Goal: Information Seeking & Learning: Learn about a topic

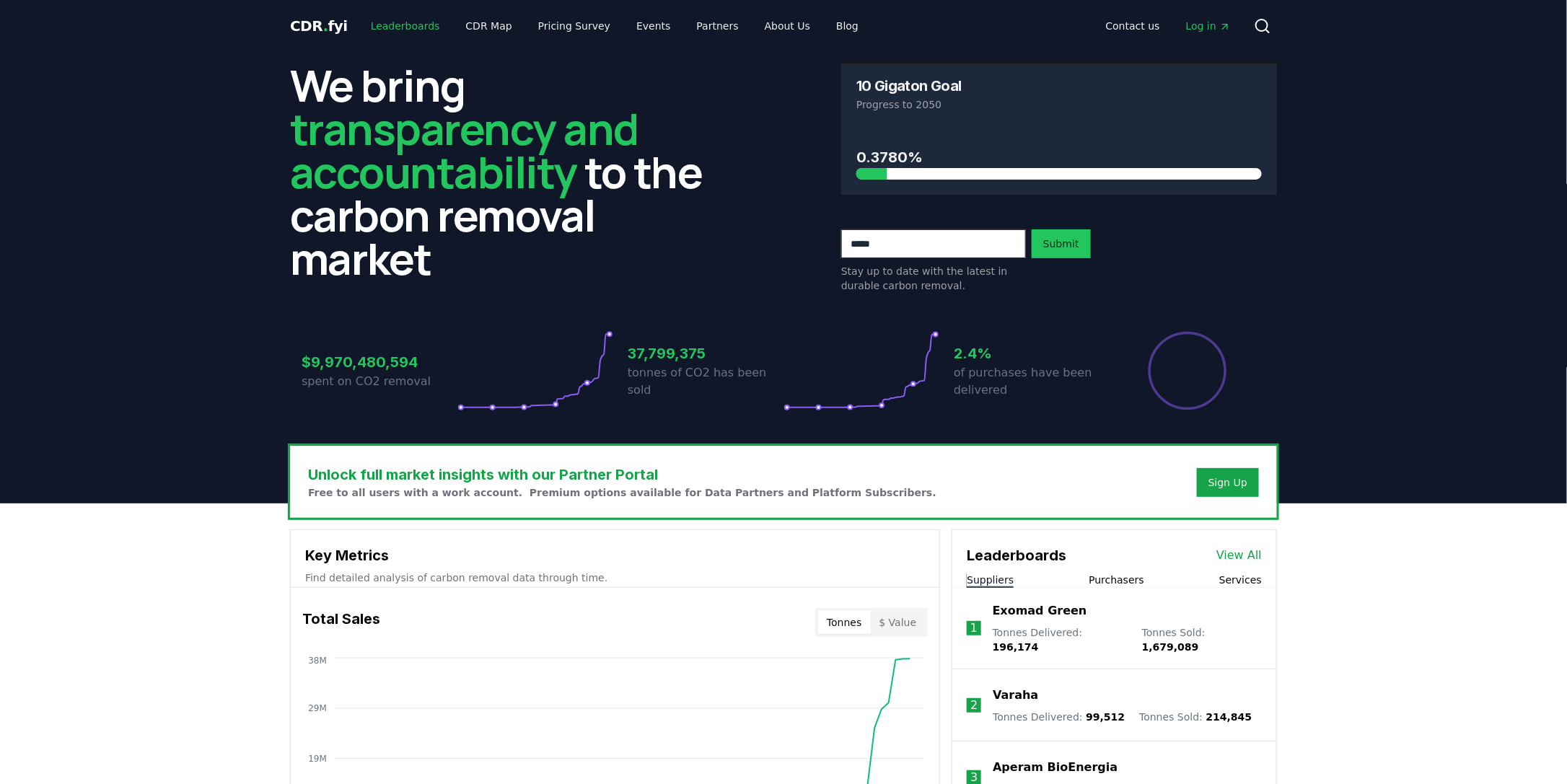
click at [391, 27] on link "Leaderboards" at bounding box center [406, 26] width 92 height 26
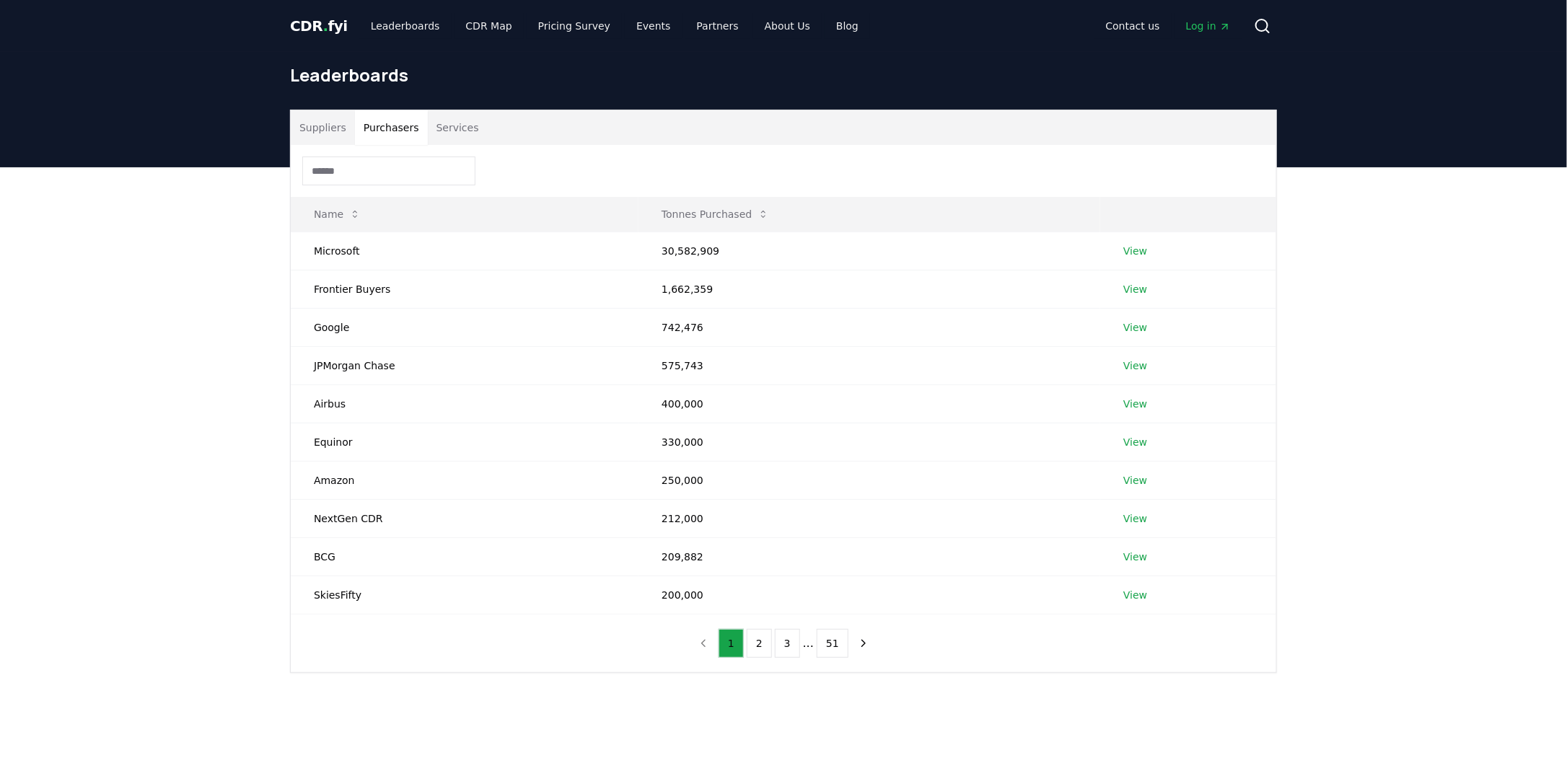
click at [370, 121] on button "Purchasers" at bounding box center [391, 127] width 73 height 34
click at [1133, 247] on link "View" at bounding box center [1135, 251] width 24 height 15
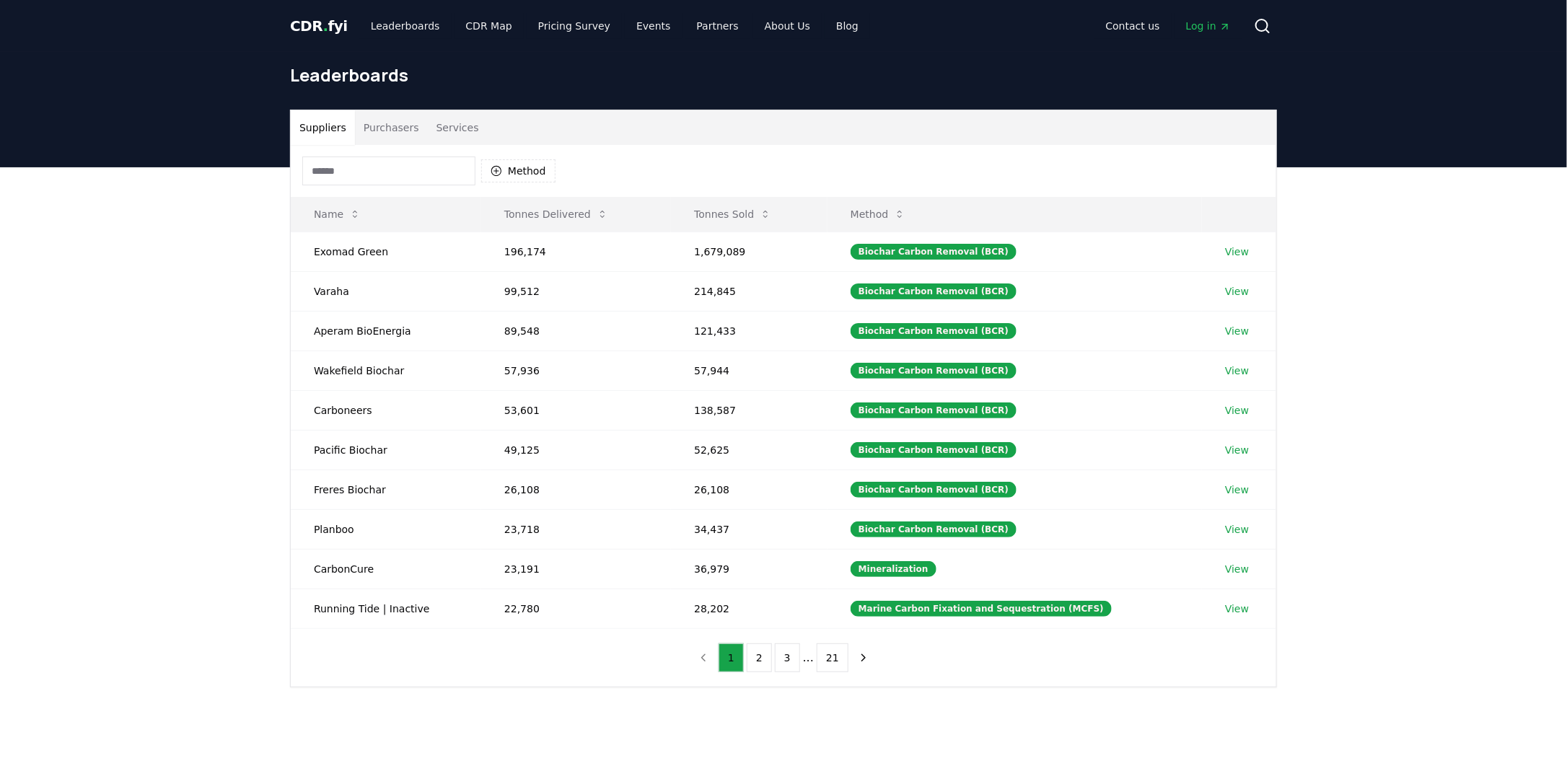
click at [448, 131] on button "Services" at bounding box center [457, 127] width 60 height 34
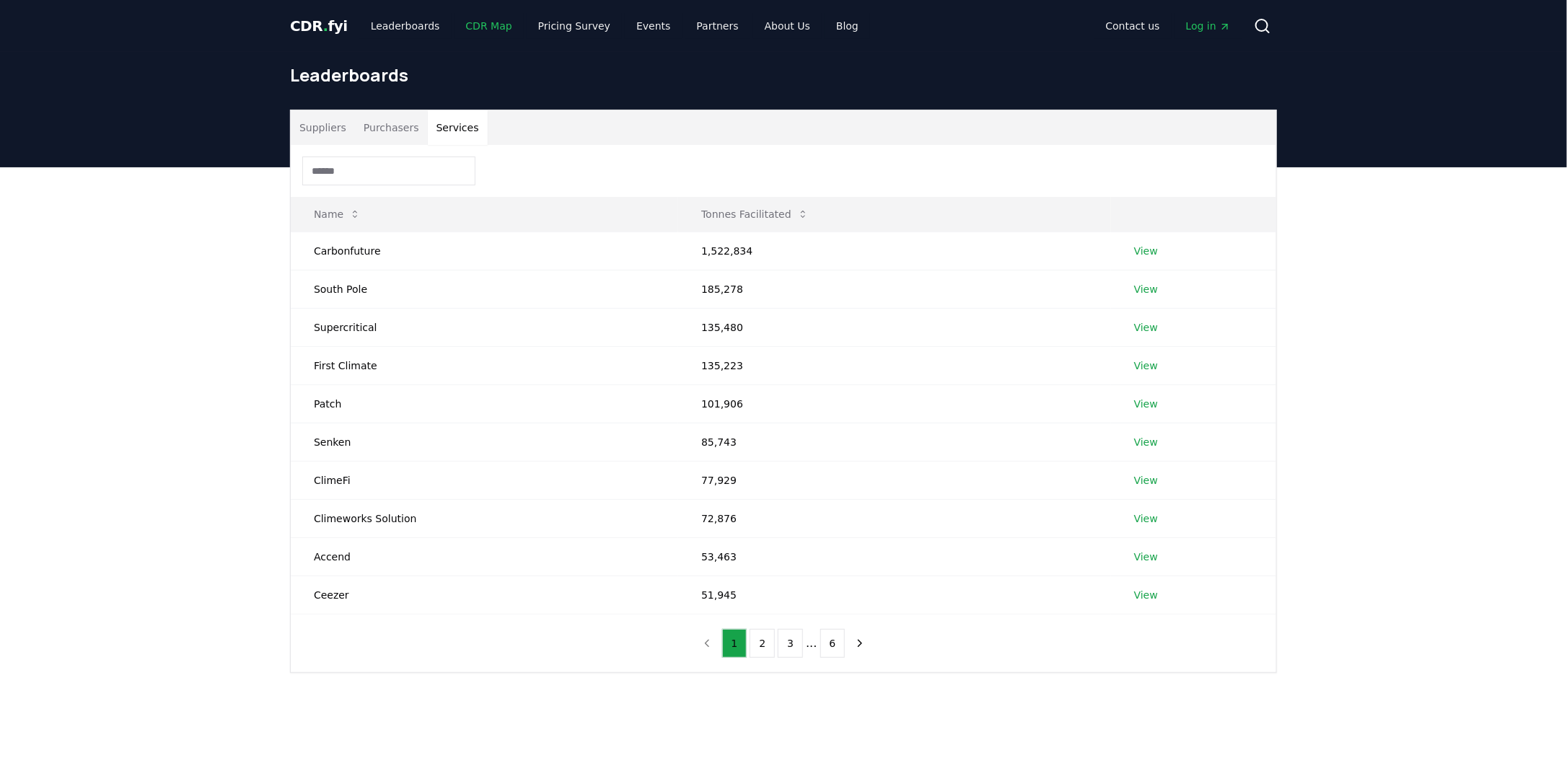
click at [468, 26] on link "CDR Map" at bounding box center [489, 26] width 69 height 26
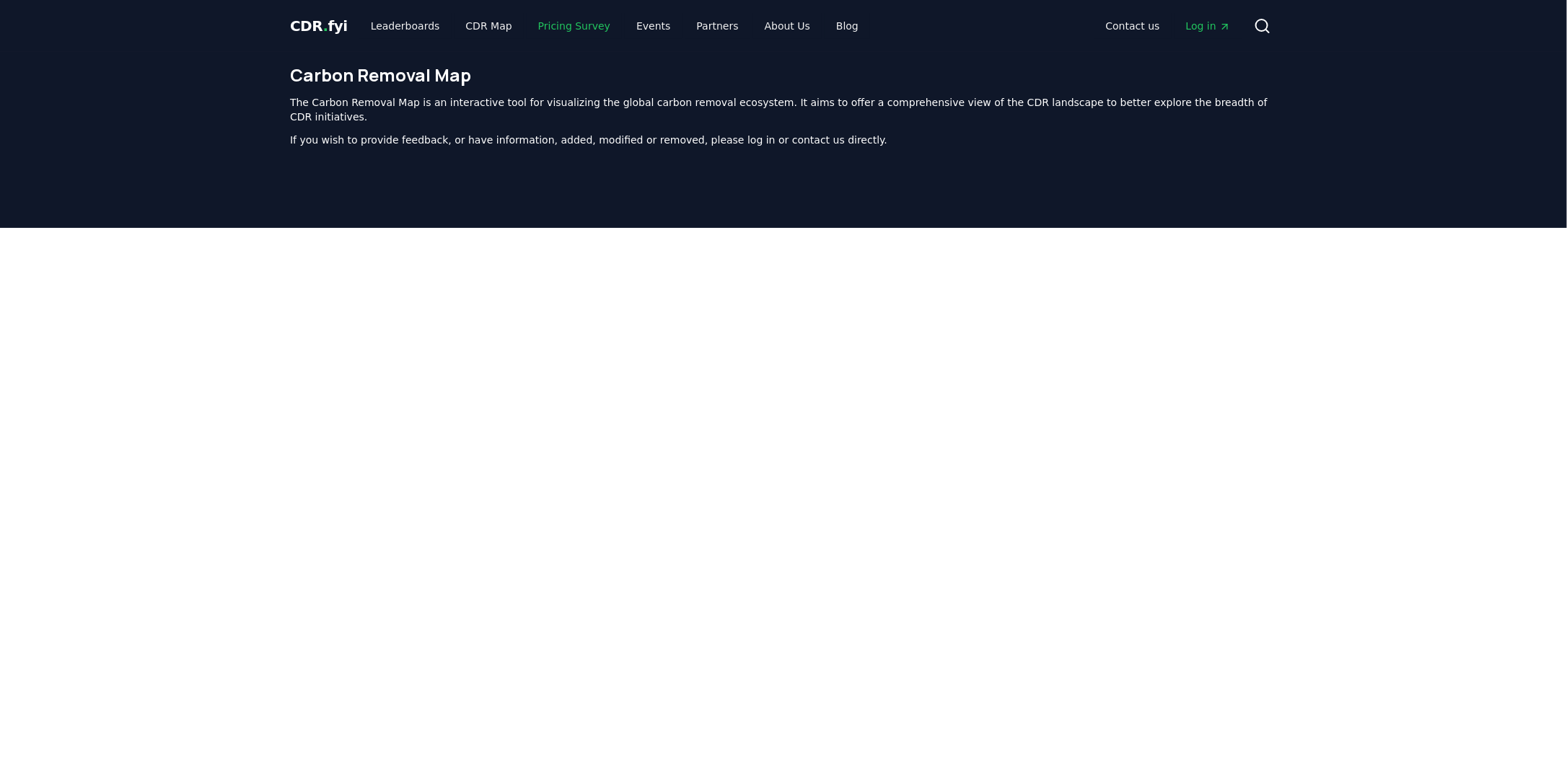
click at [550, 26] on link "Pricing Survey" at bounding box center [574, 26] width 95 height 26
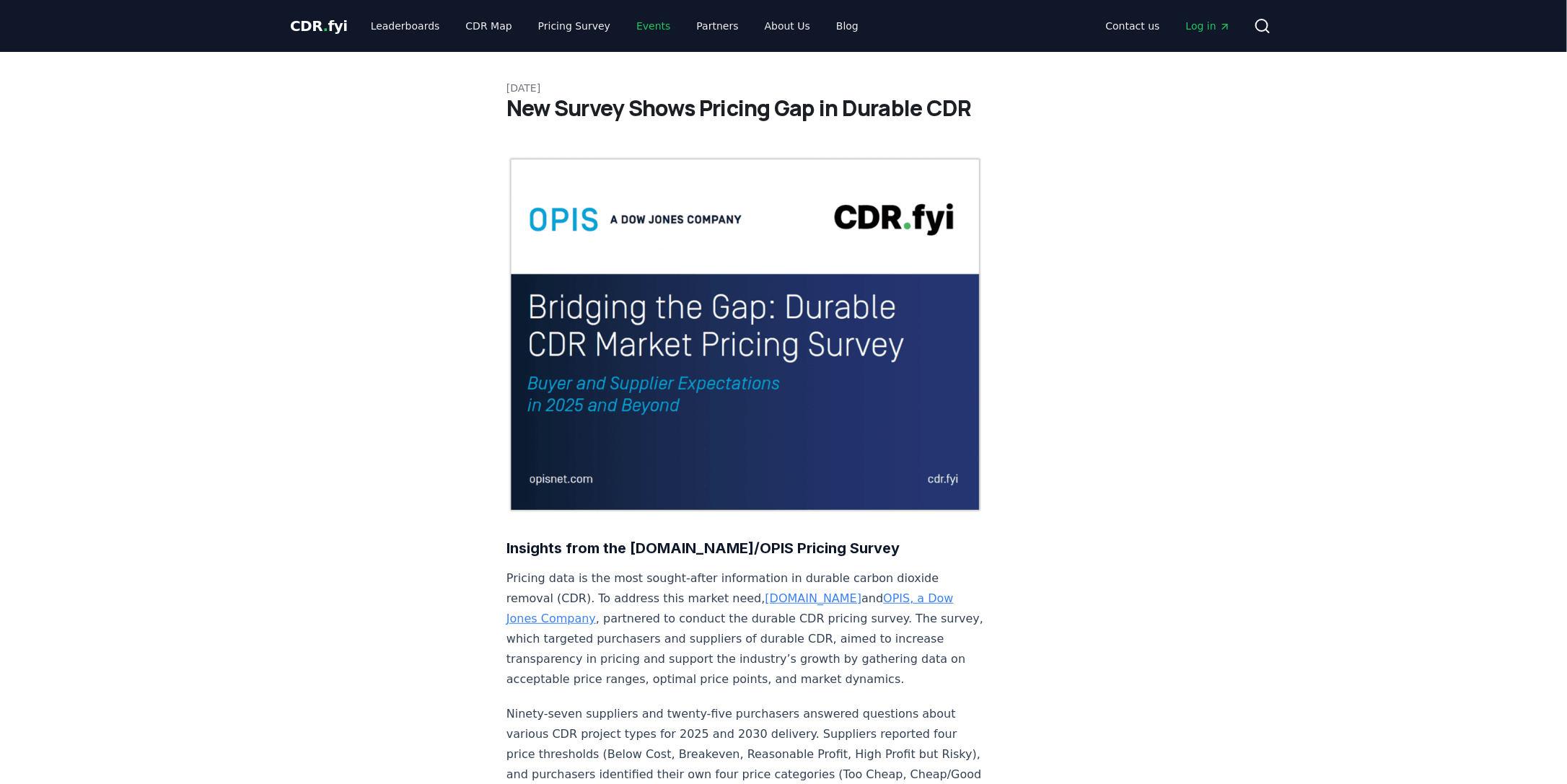
click at [625, 25] on link "Events" at bounding box center [653, 26] width 57 height 26
